Goal: Information Seeking & Learning: Learn about a topic

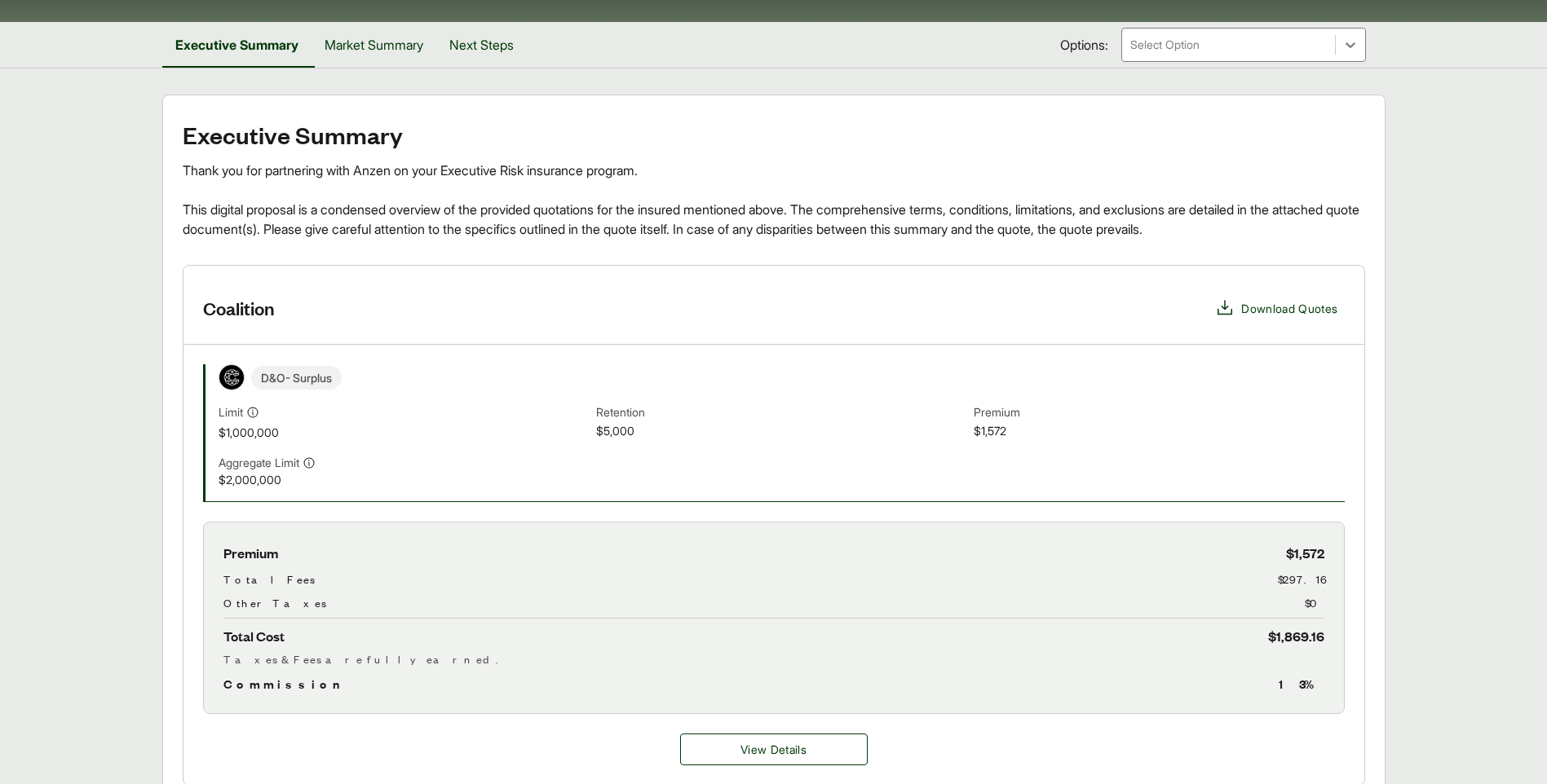
scroll to position [372, 0]
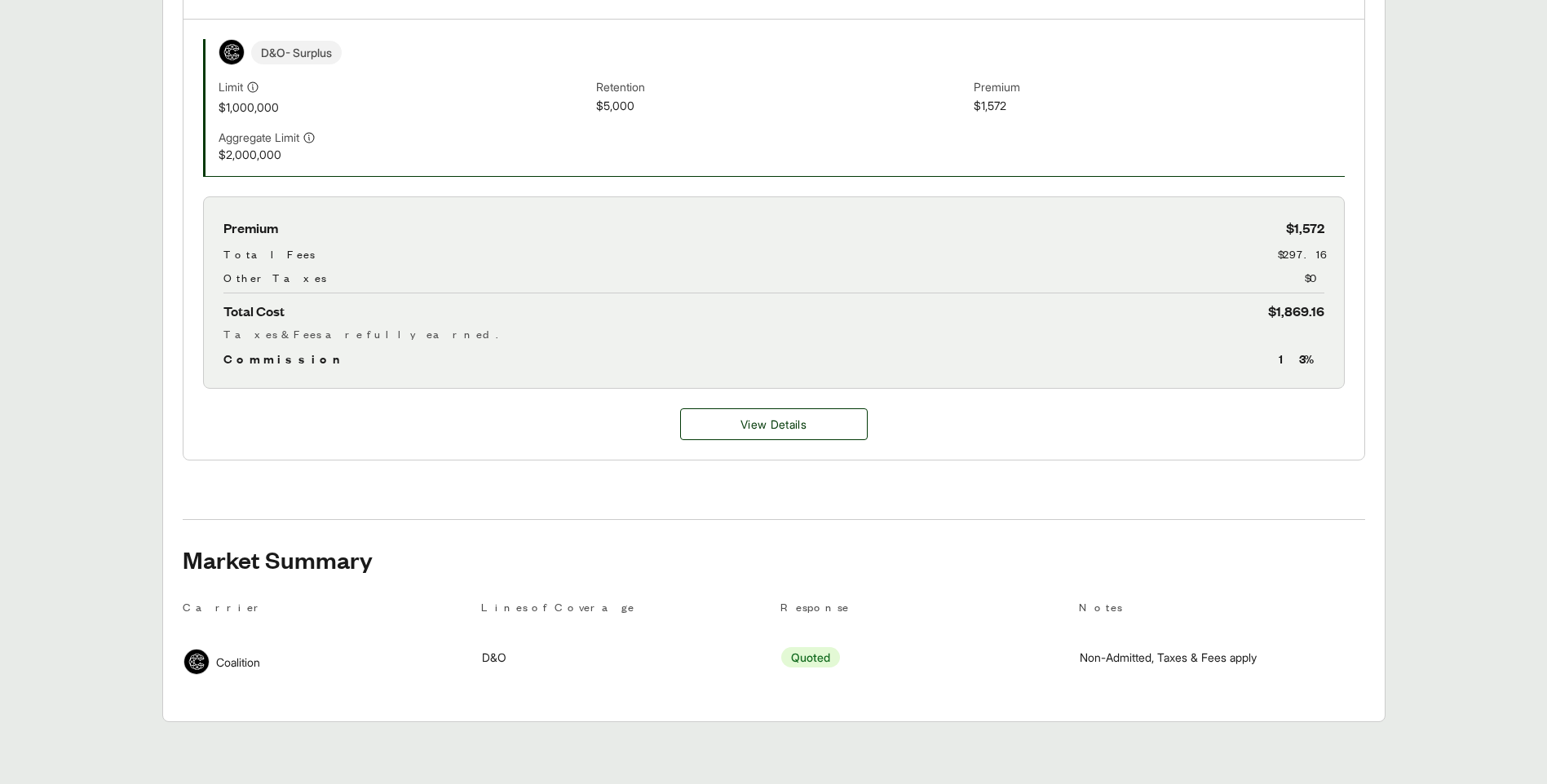
scroll to position [535, 0]
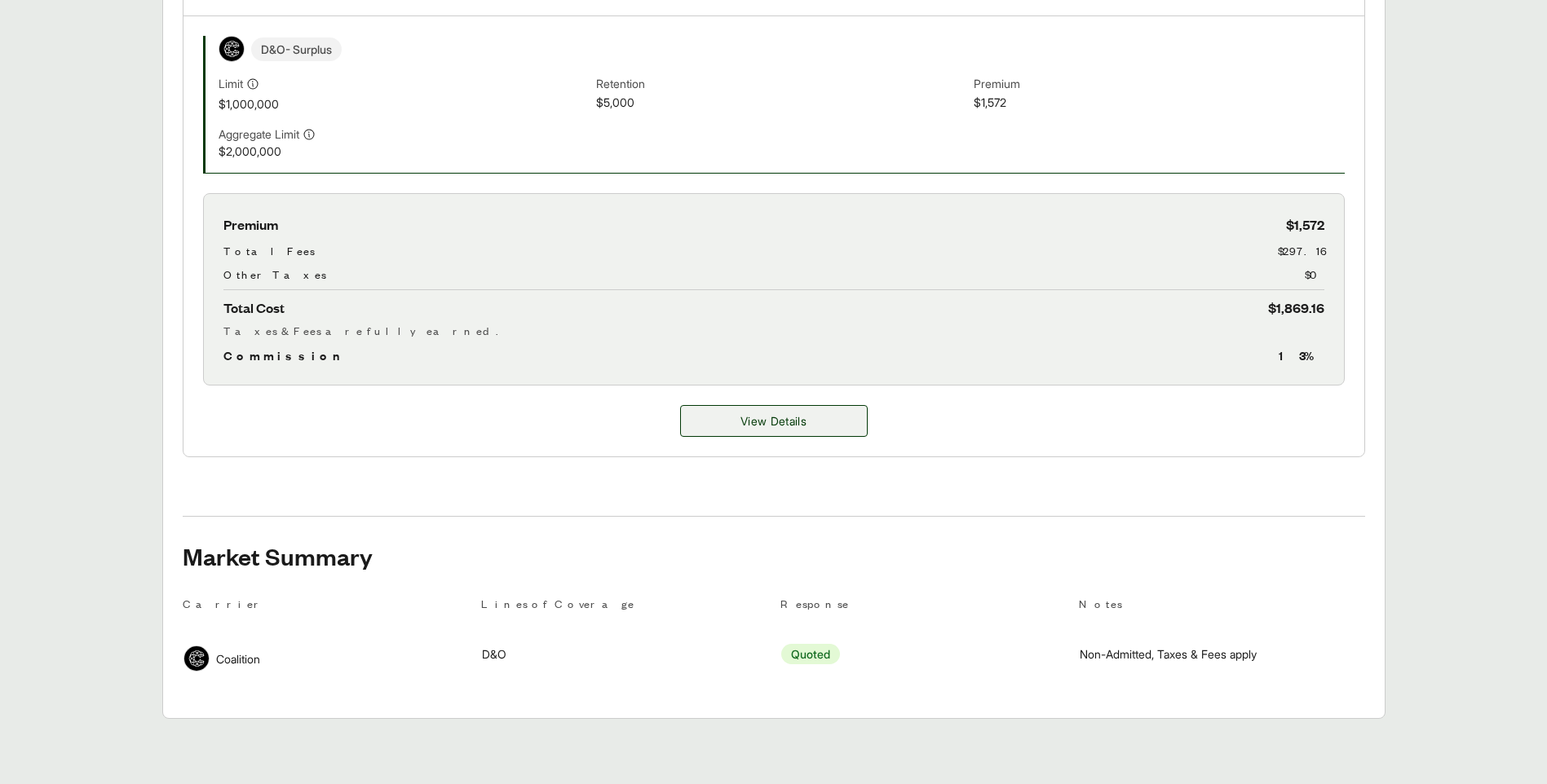
click at [786, 427] on span "View Details" at bounding box center [773, 421] width 66 height 17
